Goal: Navigation & Orientation: Find specific page/section

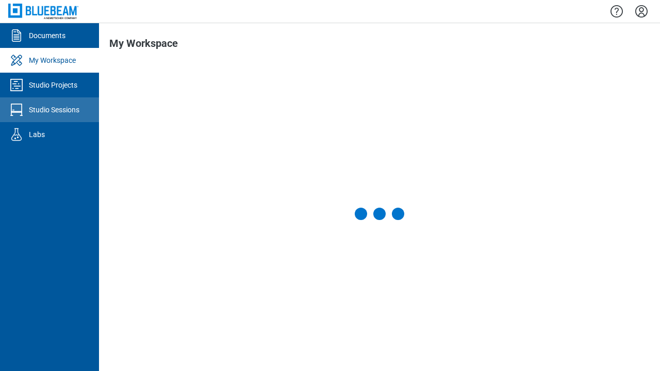
click at [49, 110] on div "Studio Sessions" at bounding box center [54, 110] width 51 height 10
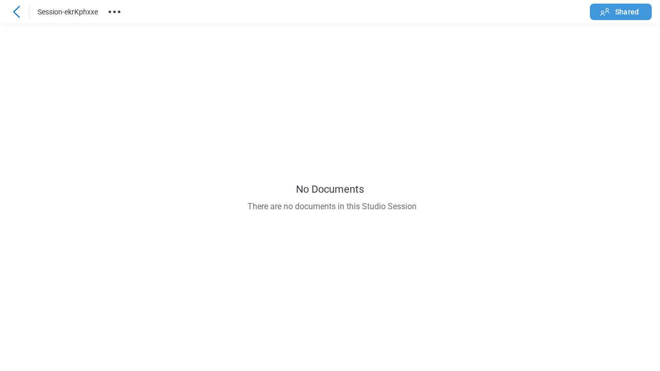
click at [621, 11] on span "Shared" at bounding box center [627, 12] width 24 height 10
